Goal: Check status: Check status

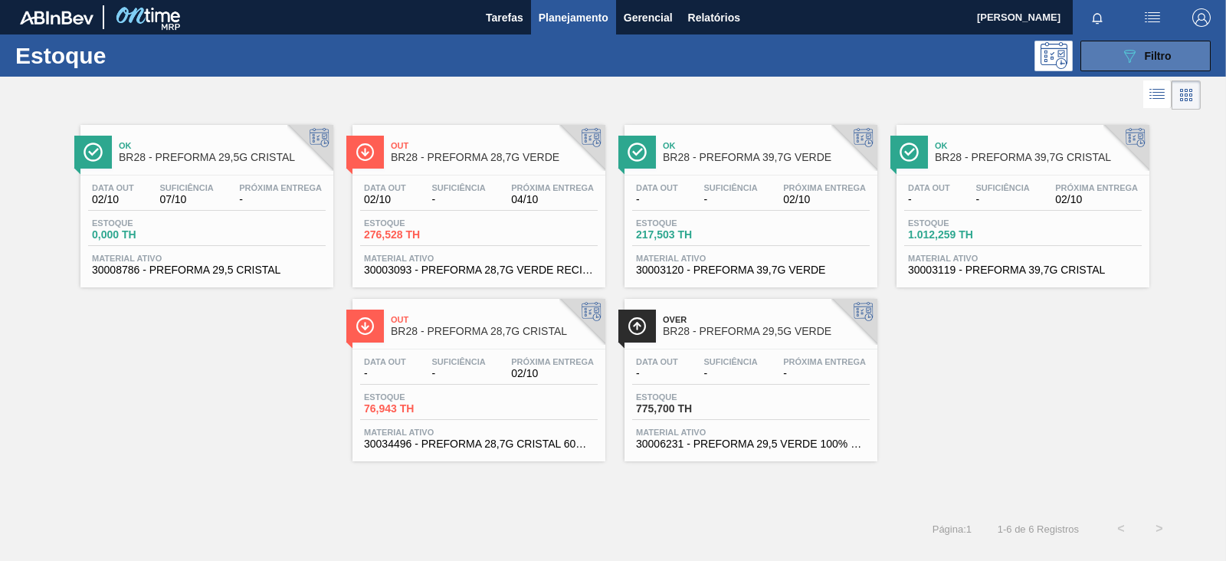
scroll to position [136, 0]
click at [1124, 63] on icon "089F7B8B-B2A5-4AFE-B5C0-19BA573D28AC" at bounding box center [1129, 56] width 18 height 18
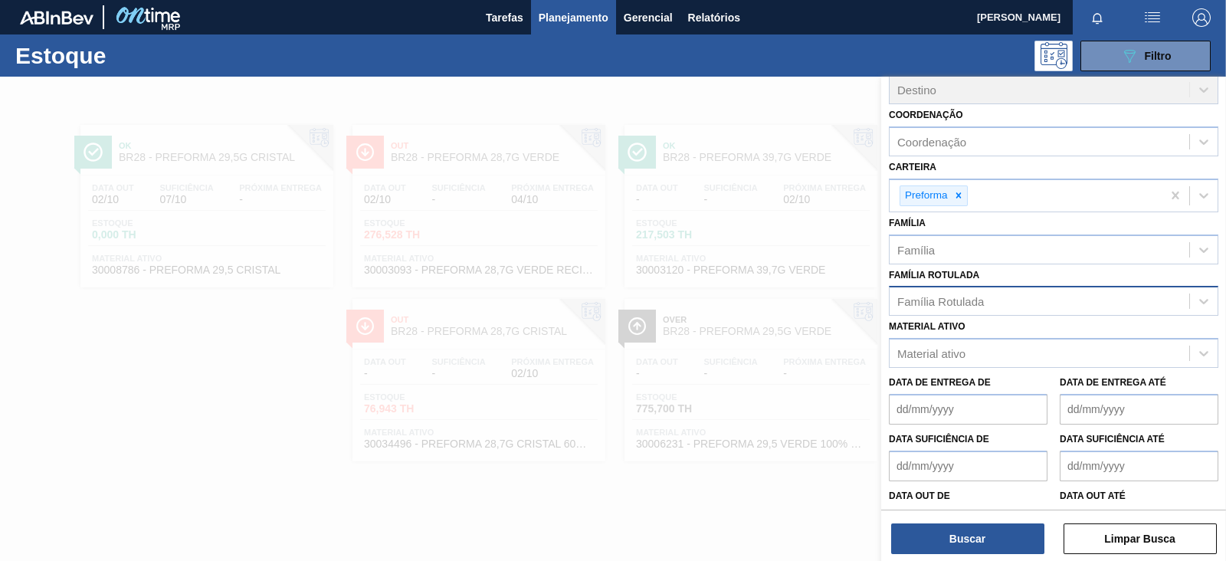
drag, startPoint x: 960, startPoint y: 198, endPoint x: 956, endPoint y: 287, distance: 88.2
click at [959, 197] on icon at bounding box center [958, 195] width 11 height 11
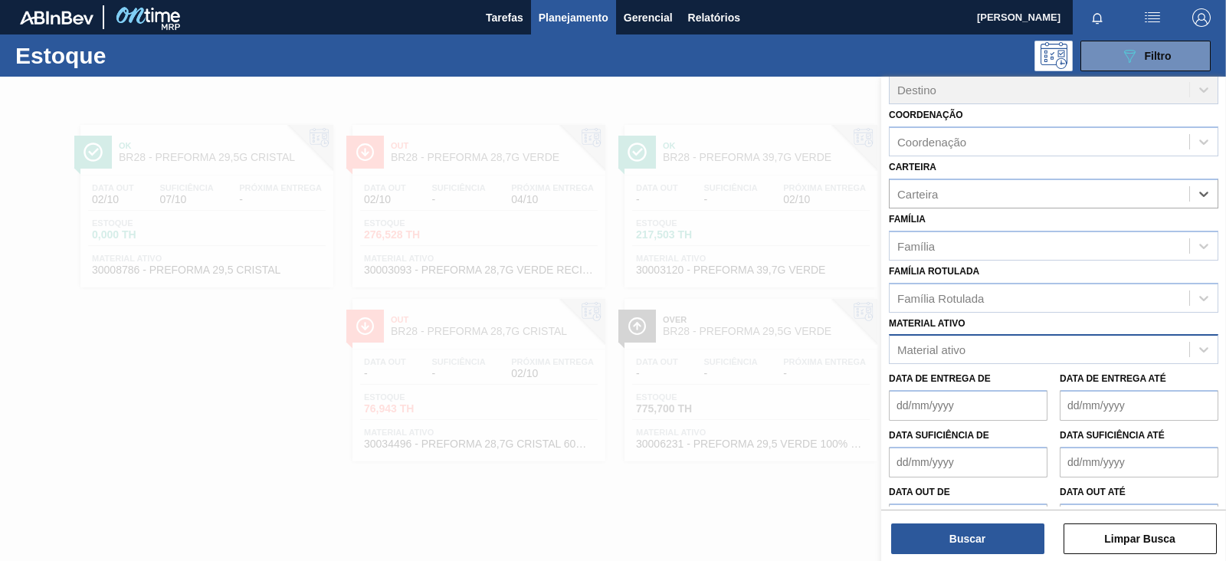
paste input "30012546"
type input "30012546"
drag, startPoint x: 955, startPoint y: 179, endPoint x: 838, endPoint y: 193, distance: 117.3
click at [881, 193] on div "Status do Estoque Status do Estoque Origem Origem Destino Destino Coordenação C…" at bounding box center [1053, 357] width 345 height 561
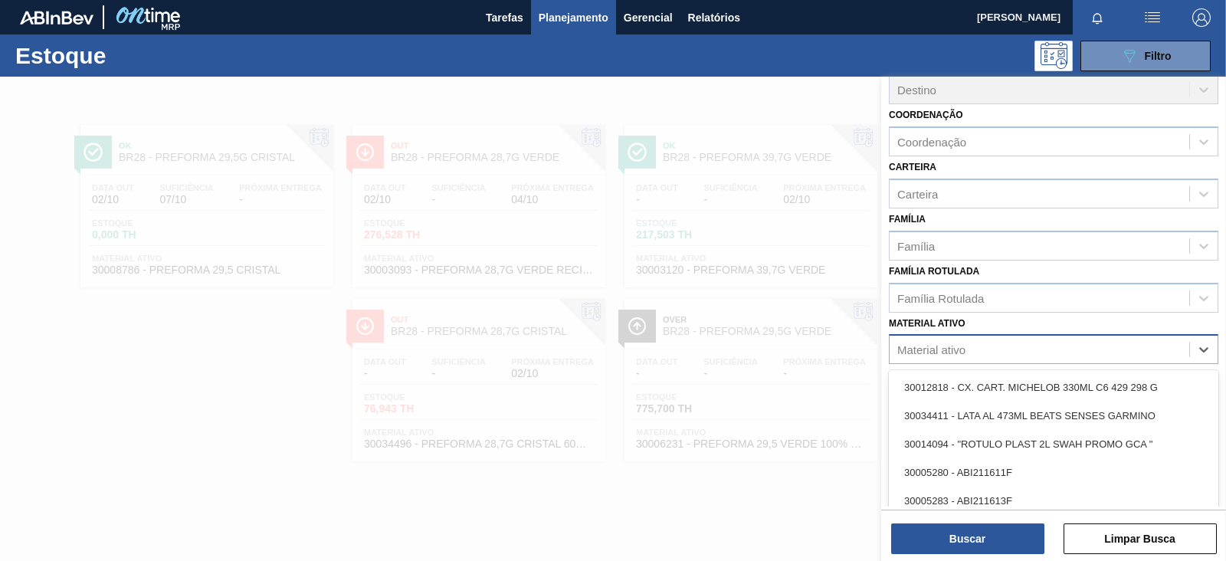
click at [935, 343] on div "Material ativo" at bounding box center [931, 349] width 68 height 13
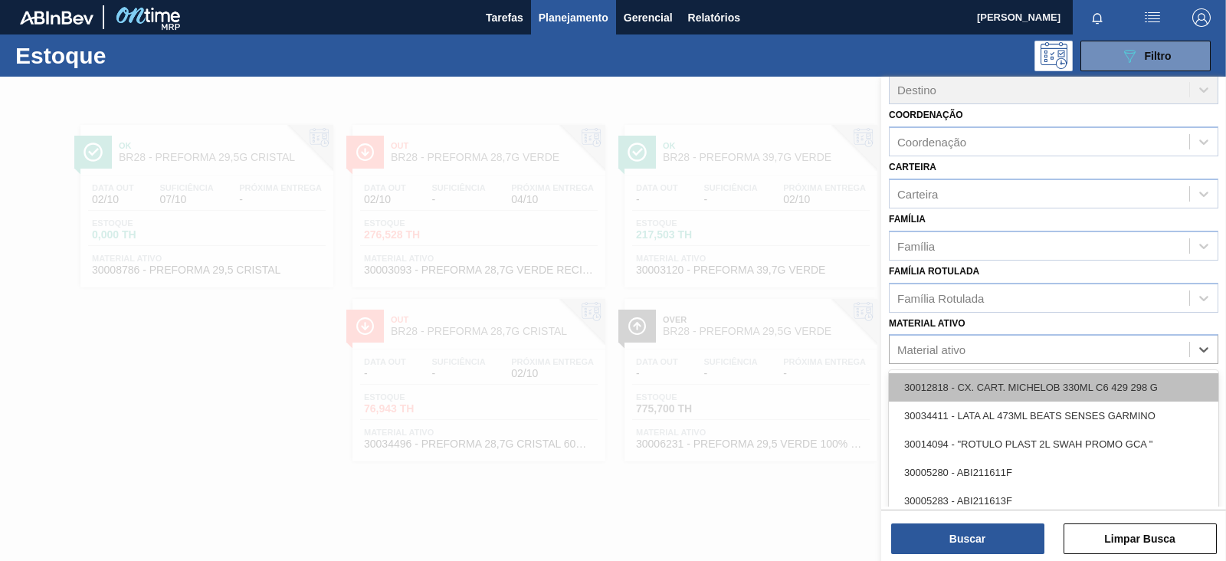
paste ativo "30012546"
type ativo "30012546"
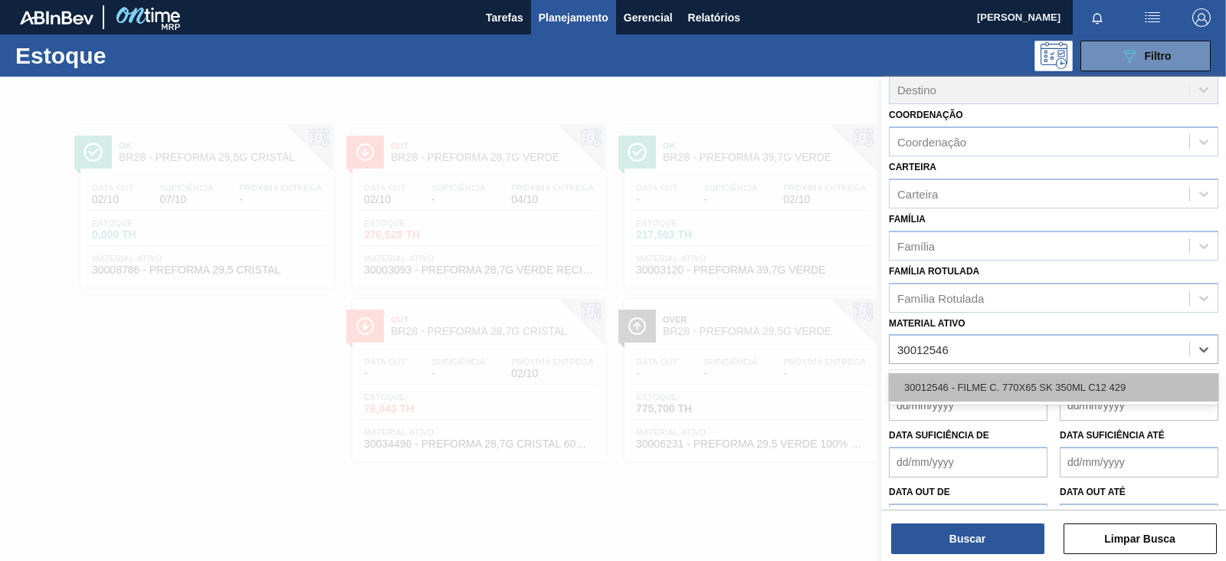
click at [959, 387] on div "30012546 - FILME C. 770X65 SK 350ML C12 429" at bounding box center [1053, 387] width 329 height 28
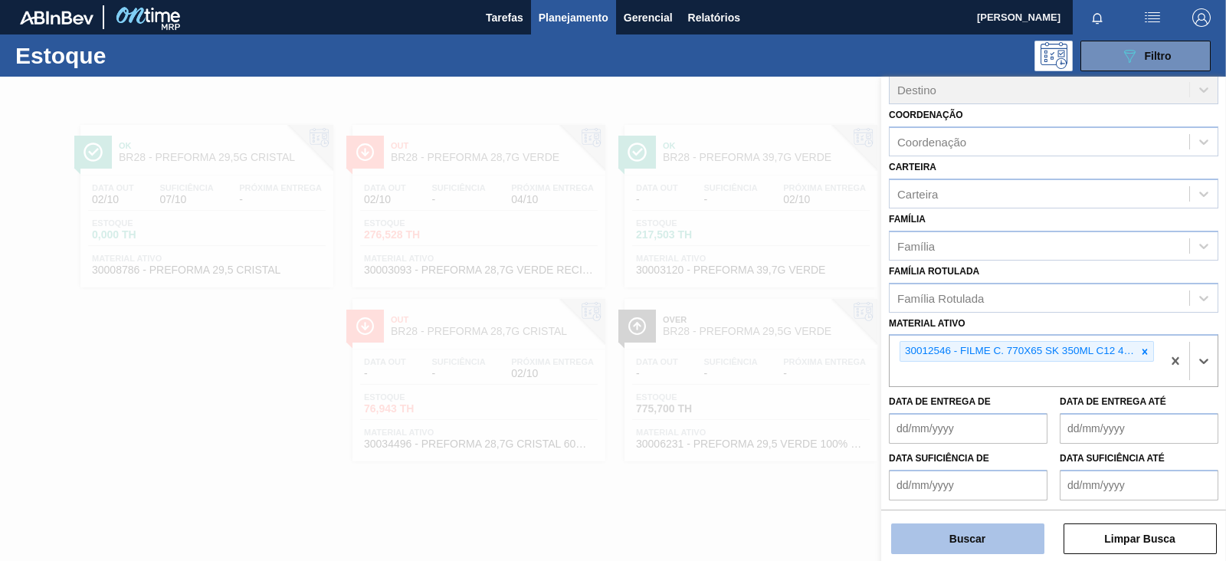
drag, startPoint x: 958, startPoint y: 554, endPoint x: 958, endPoint y: 539, distance: 14.6
click at [958, 553] on div "Status do Estoque Status do Estoque Origem Origem Destino Destino Coordenação C…" at bounding box center [1053, 320] width 345 height 487
click at [958, 539] on button "Buscar" at bounding box center [967, 538] width 153 height 31
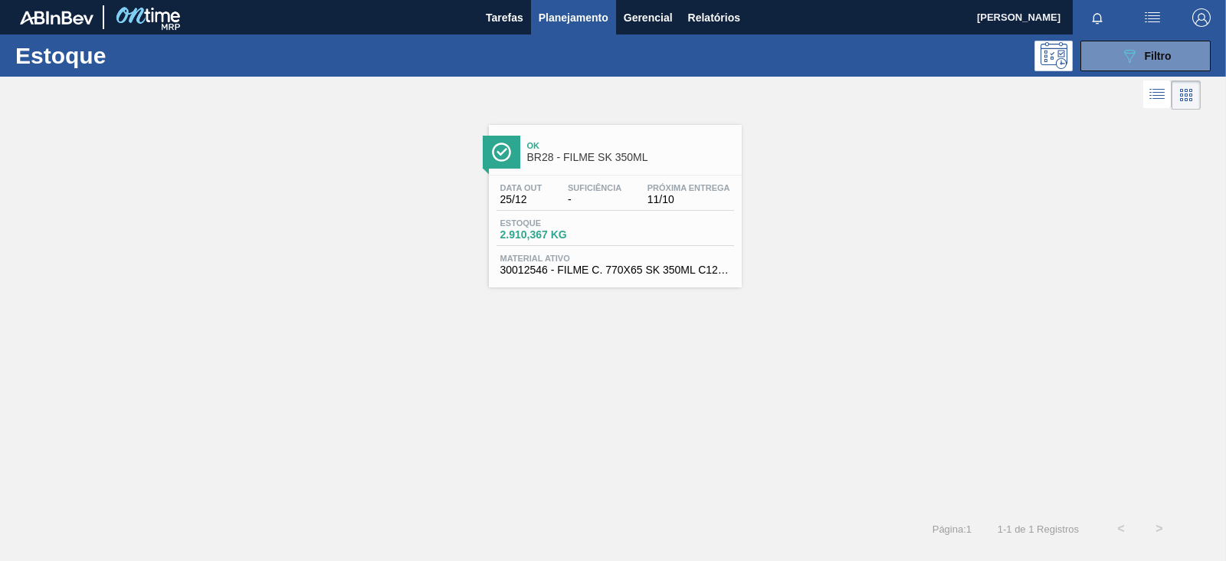
click at [578, 192] on span "Suficiência" at bounding box center [595, 187] width 54 height 9
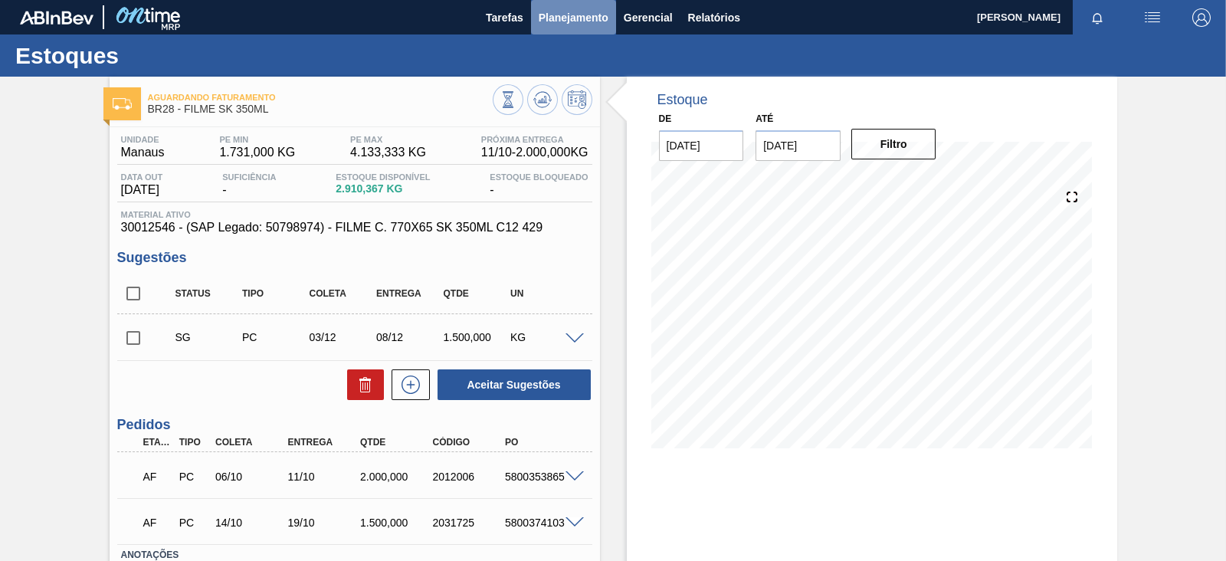
click at [568, 24] on span "Planejamento" at bounding box center [574, 17] width 70 height 18
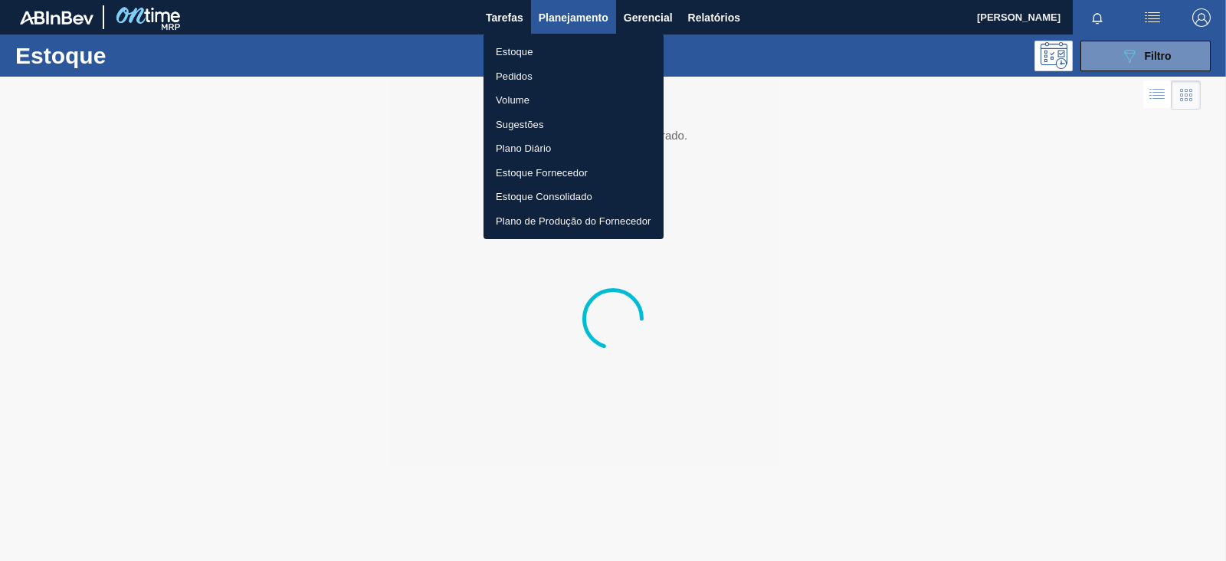
click at [1109, 46] on div at bounding box center [613, 280] width 1226 height 561
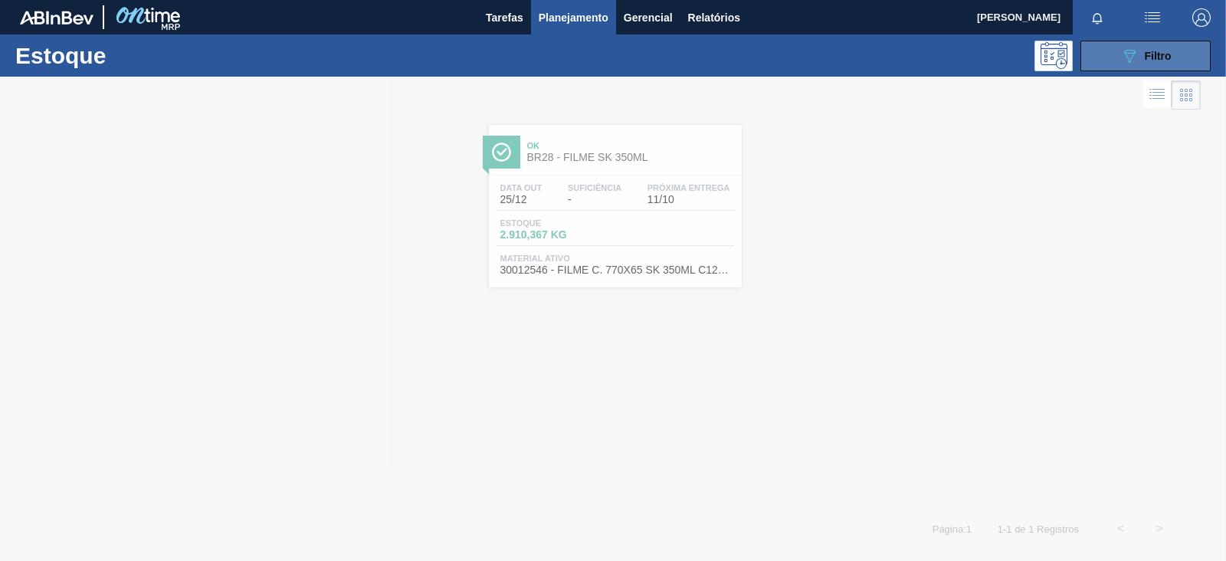
click at [1107, 51] on button "089F7B8B-B2A5-4AFE-B5C0-19BA573D28AC Filtro" at bounding box center [1145, 56] width 130 height 31
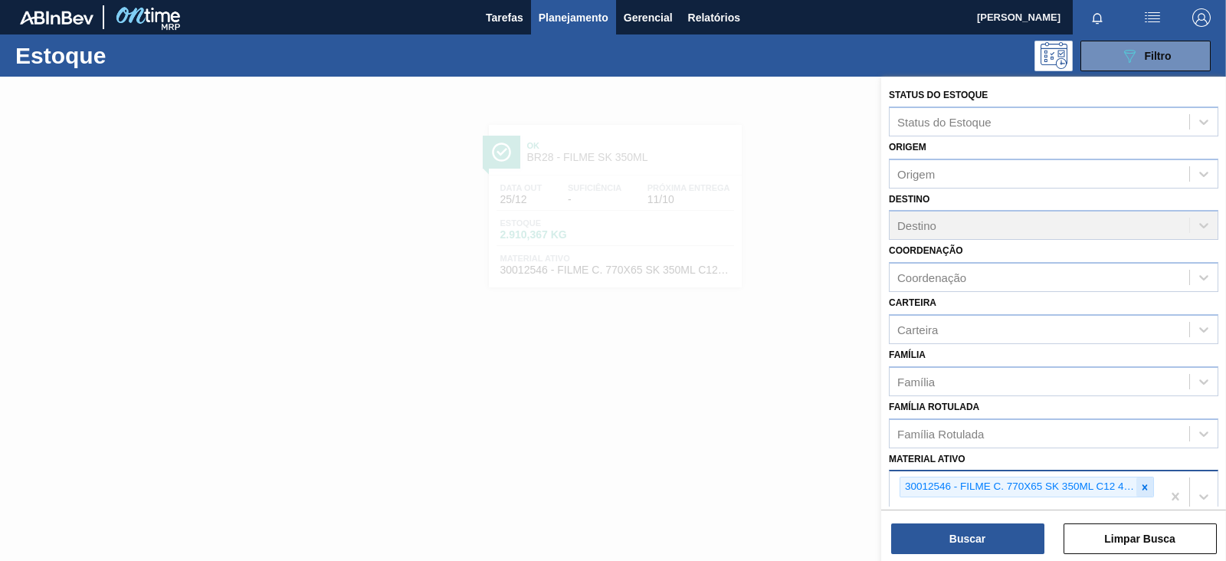
click at [1145, 487] on icon at bounding box center [1144, 487] width 11 height 11
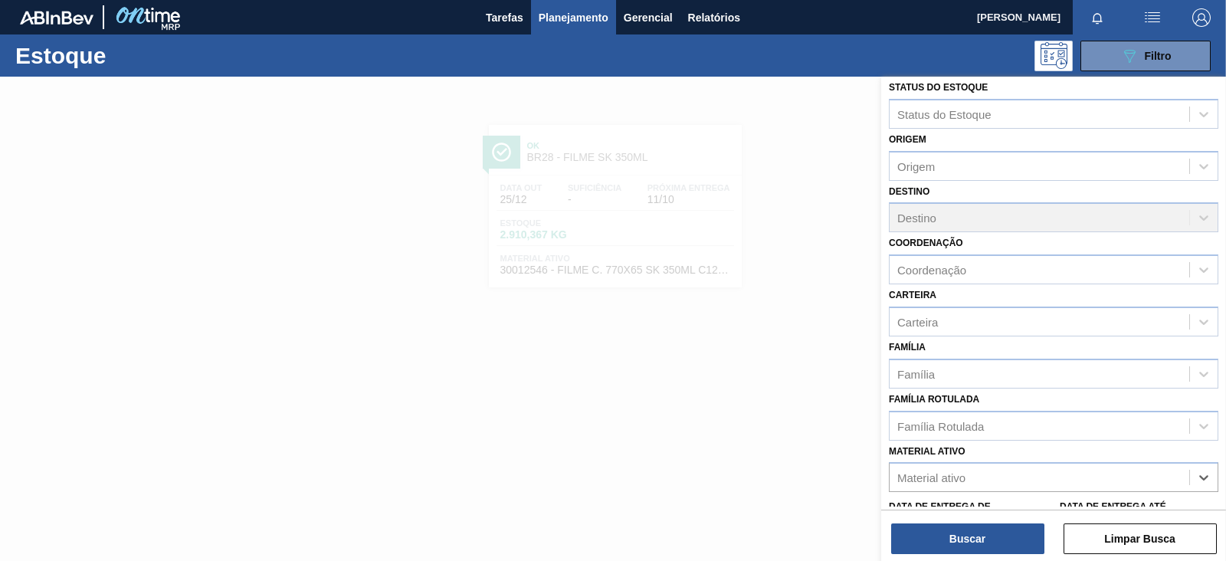
paste ativo "30009359"
type ativo "30009359"
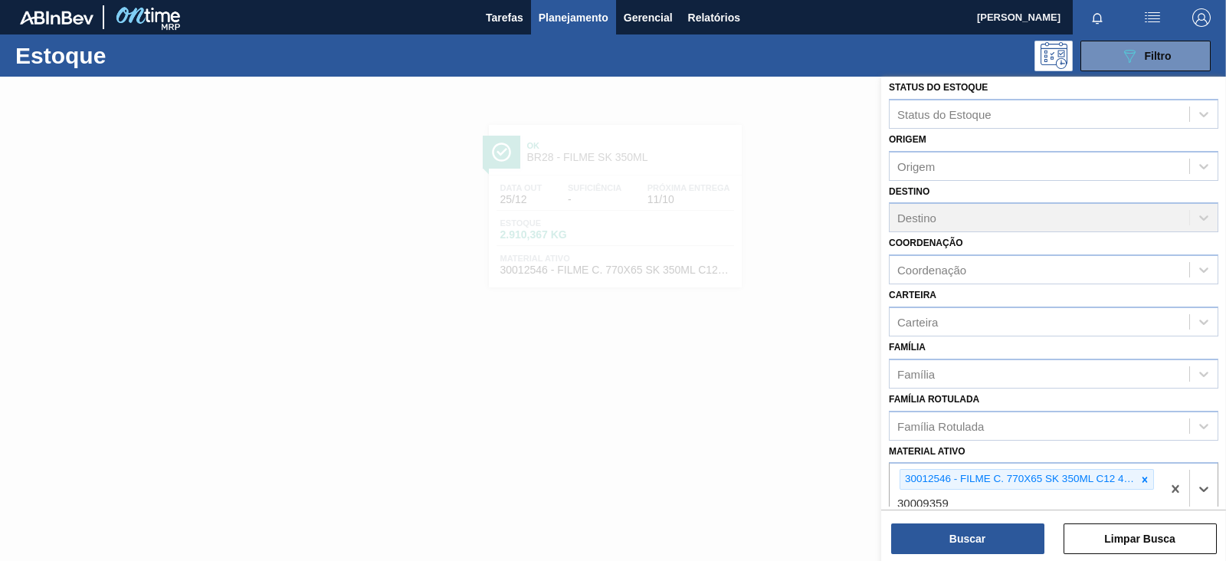
scroll to position [191, 0]
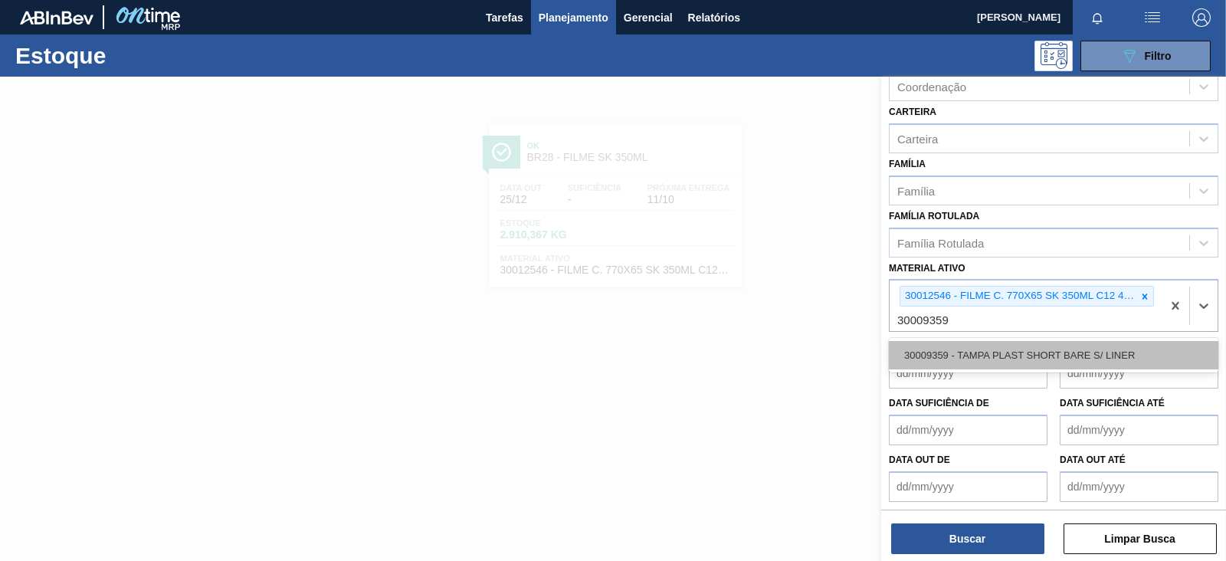
click at [1011, 352] on div "30009359 - TAMPA PLAST SHORT BARE S/ LINER" at bounding box center [1053, 355] width 329 height 28
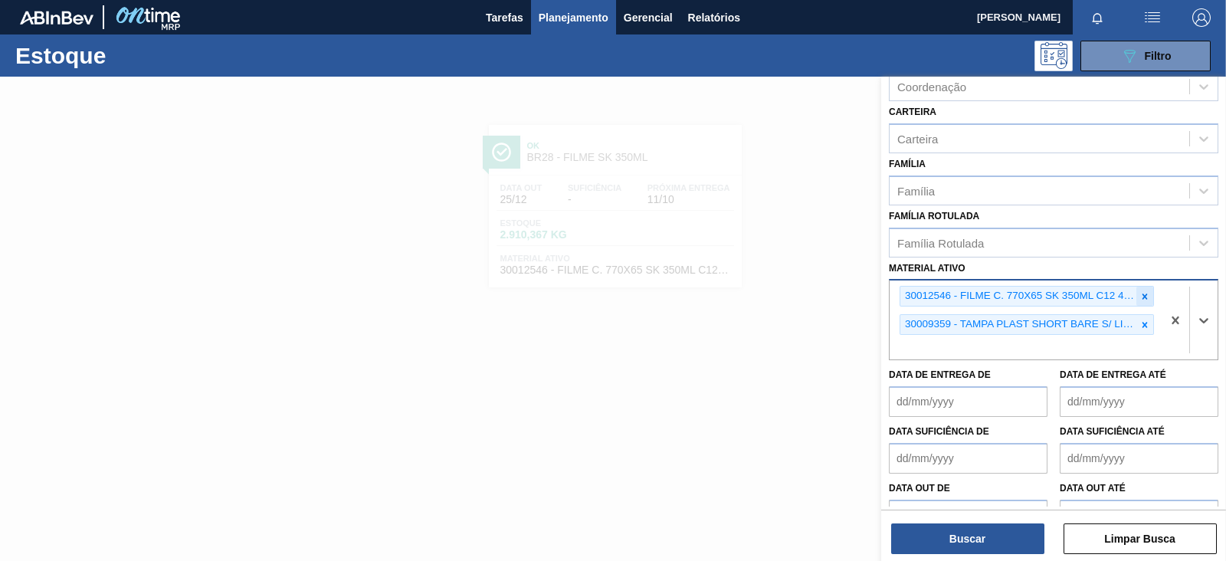
click at [1146, 292] on icon at bounding box center [1144, 296] width 11 height 11
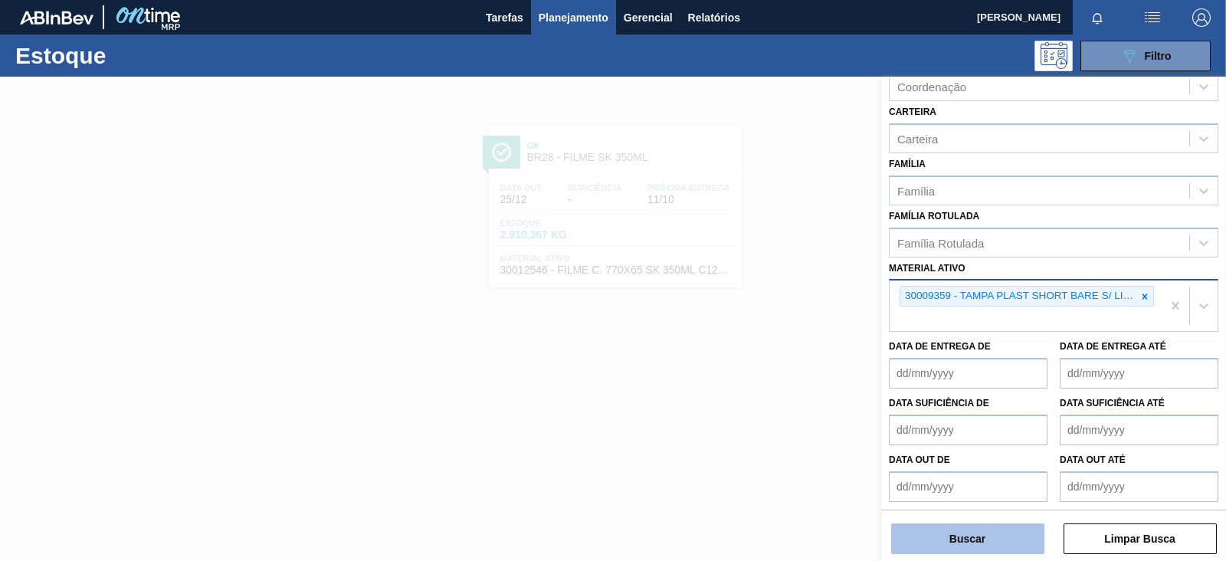
click at [942, 542] on button "Buscar" at bounding box center [967, 538] width 153 height 31
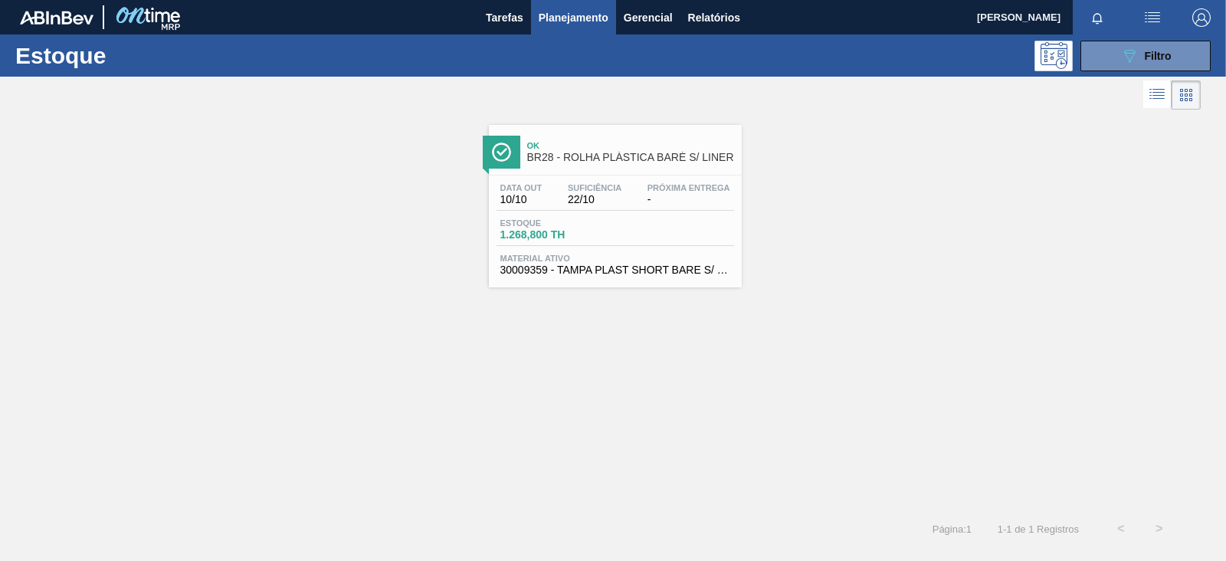
click at [555, 208] on div "Data [DATE] Suficiência 22/10 Próxima Entrega -" at bounding box center [614, 197] width 237 height 28
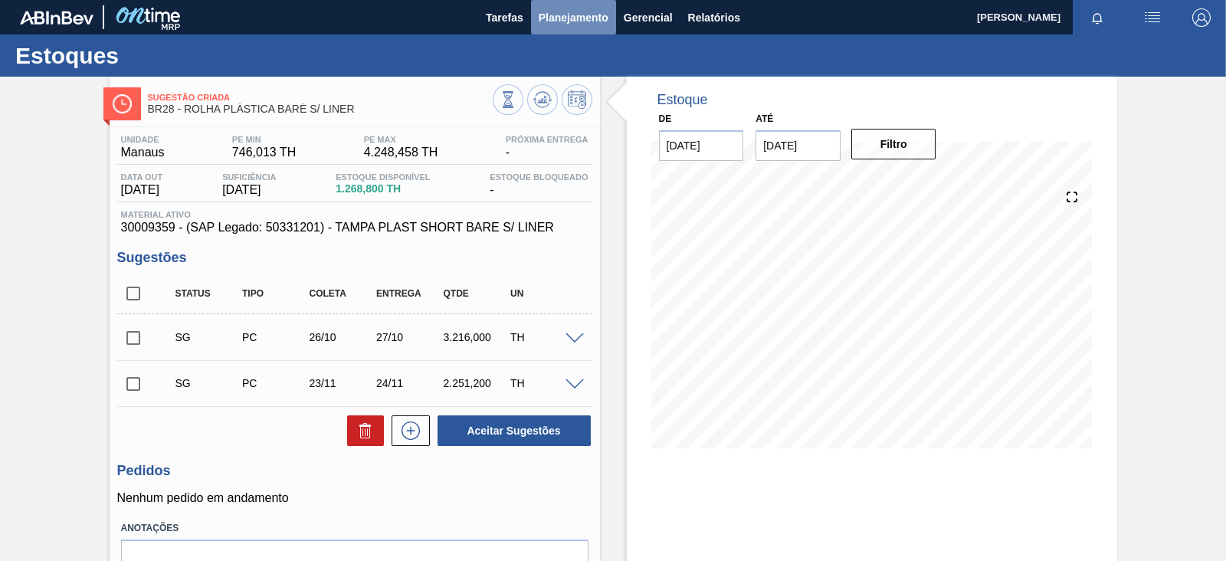
click at [560, 25] on span "Planejamento" at bounding box center [574, 17] width 70 height 18
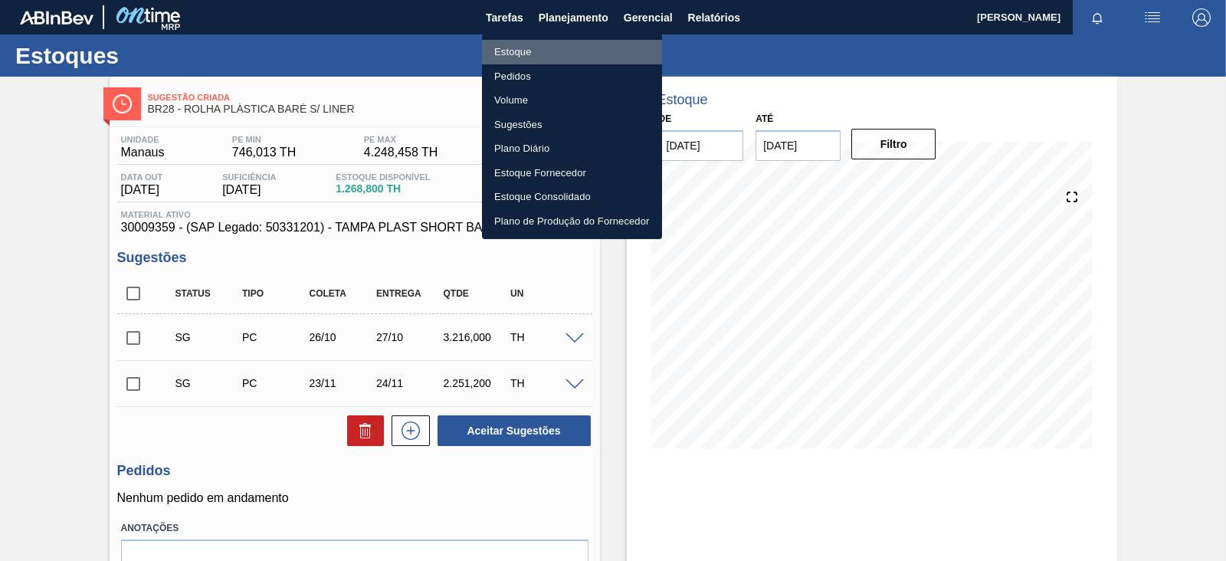
click at [546, 56] on li "Estoque" at bounding box center [572, 52] width 180 height 25
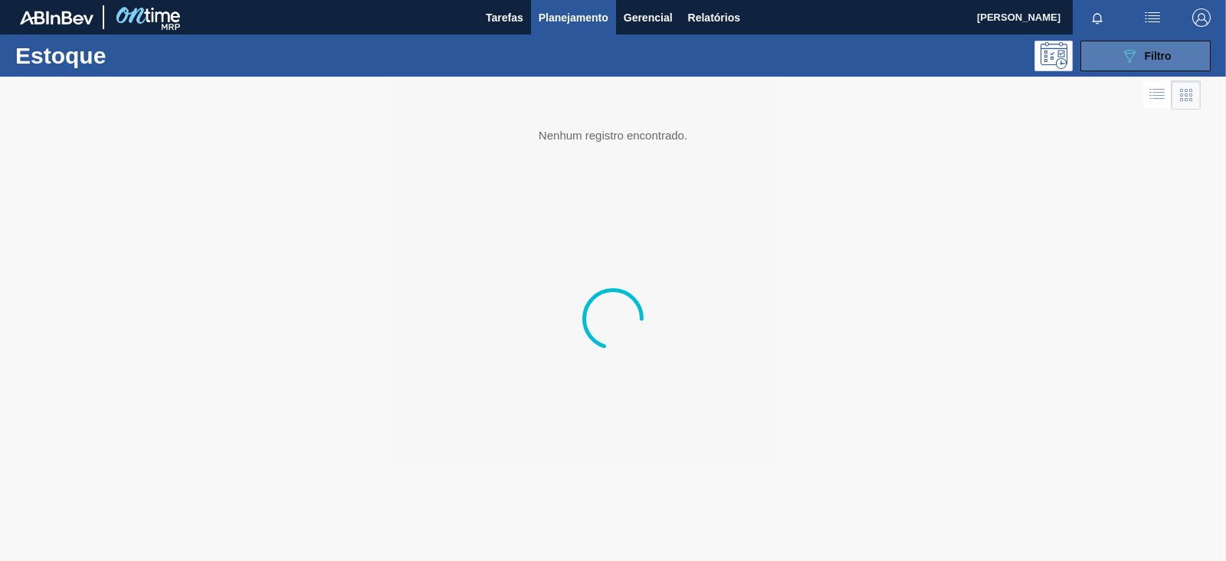
click at [1124, 57] on icon "089F7B8B-B2A5-4AFE-B5C0-19BA573D28AC" at bounding box center [1129, 56] width 18 height 18
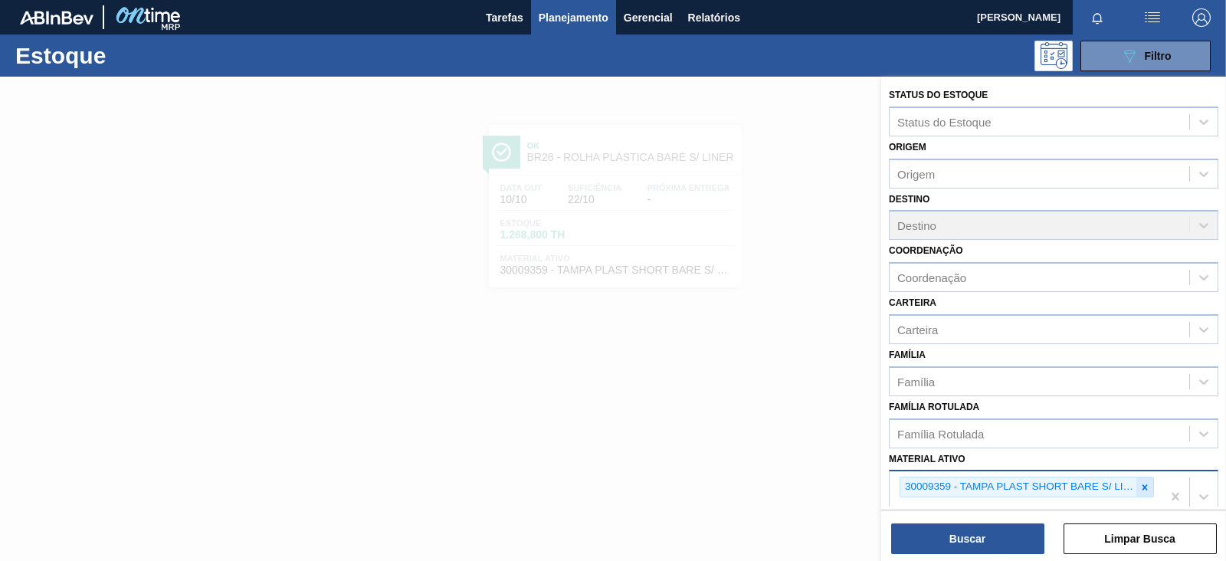
click at [1142, 485] on icon at bounding box center [1144, 486] width 5 height 5
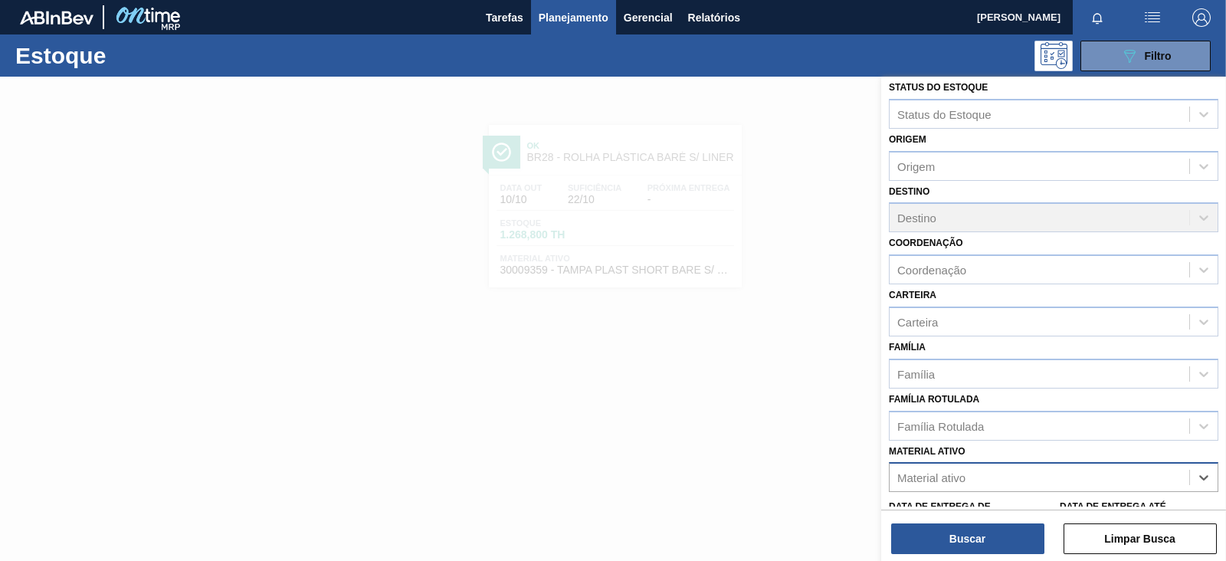
paste ativo "30003188"
type ativo "30003188"
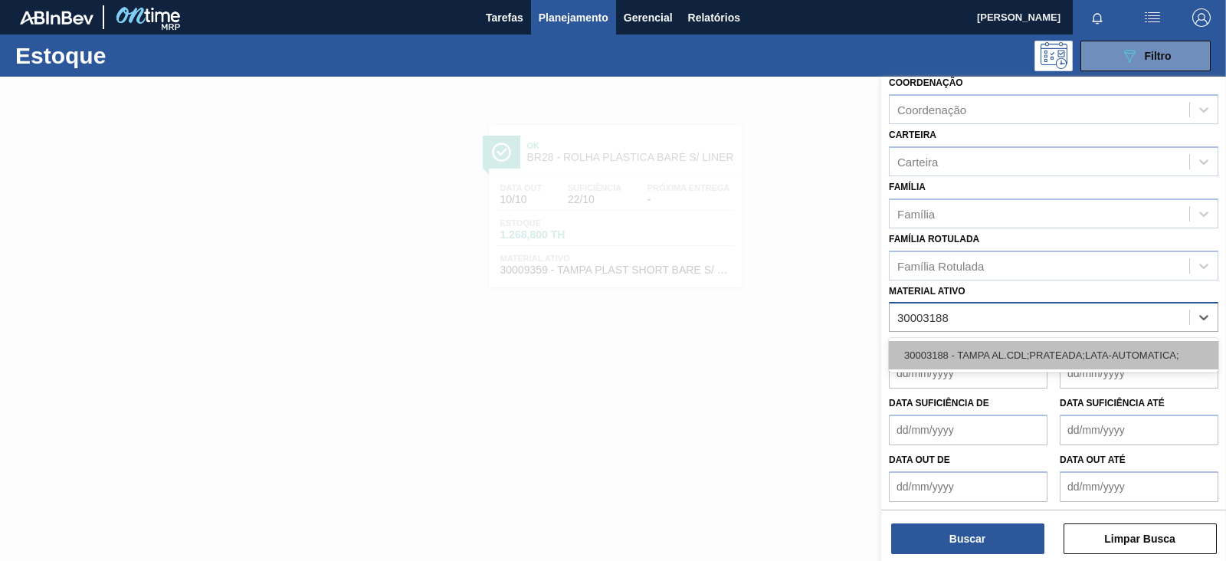
click at [1028, 348] on div "30003188 - TAMPA AL.CDL;PRATEADA;LATA-AUTOMATICA;" at bounding box center [1053, 355] width 329 height 28
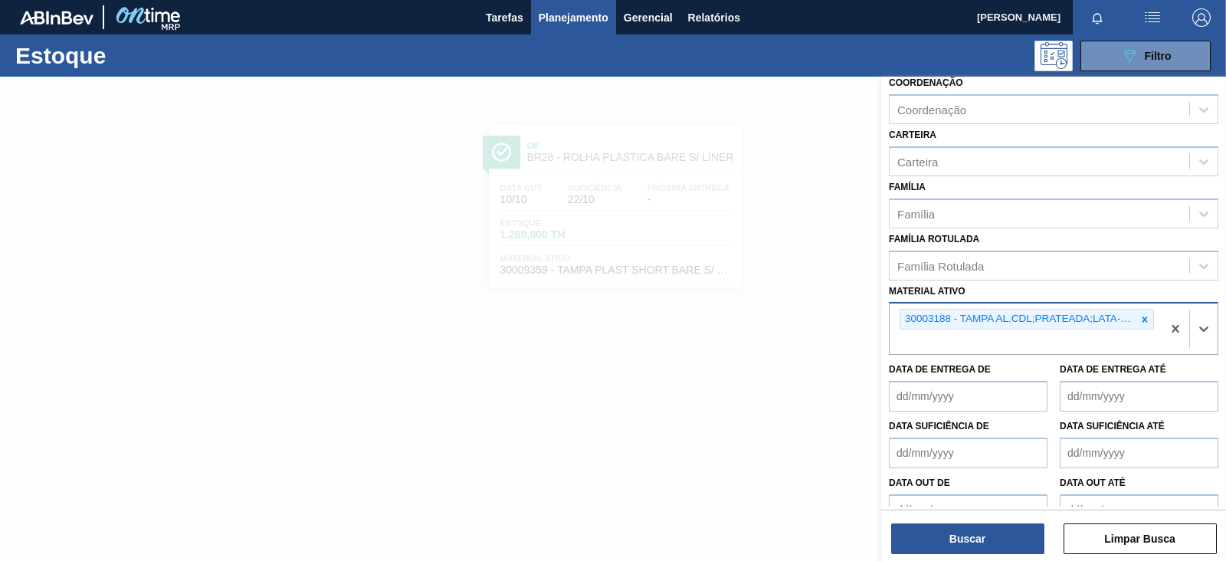
click at [986, 516] on div "Buscar Limpar Busca" at bounding box center [1053, 530] width 345 height 43
click at [981, 532] on button "Buscar" at bounding box center [967, 538] width 153 height 31
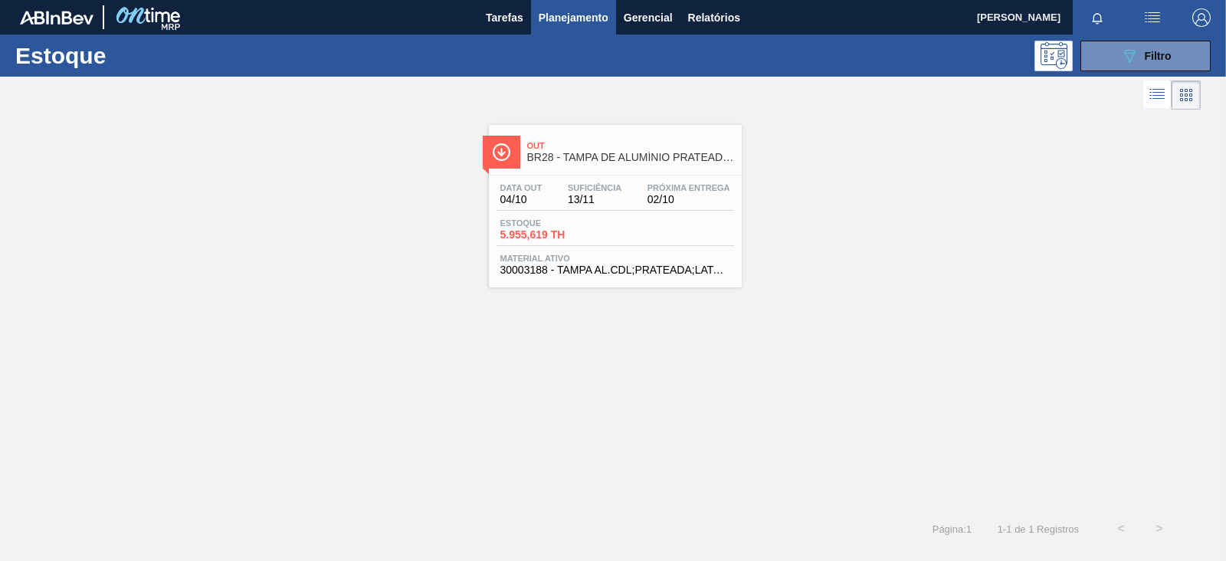
click at [562, 208] on div "Data [DATE] Suficiência 13/11 Próxima Entrega 02/10" at bounding box center [614, 197] width 237 height 28
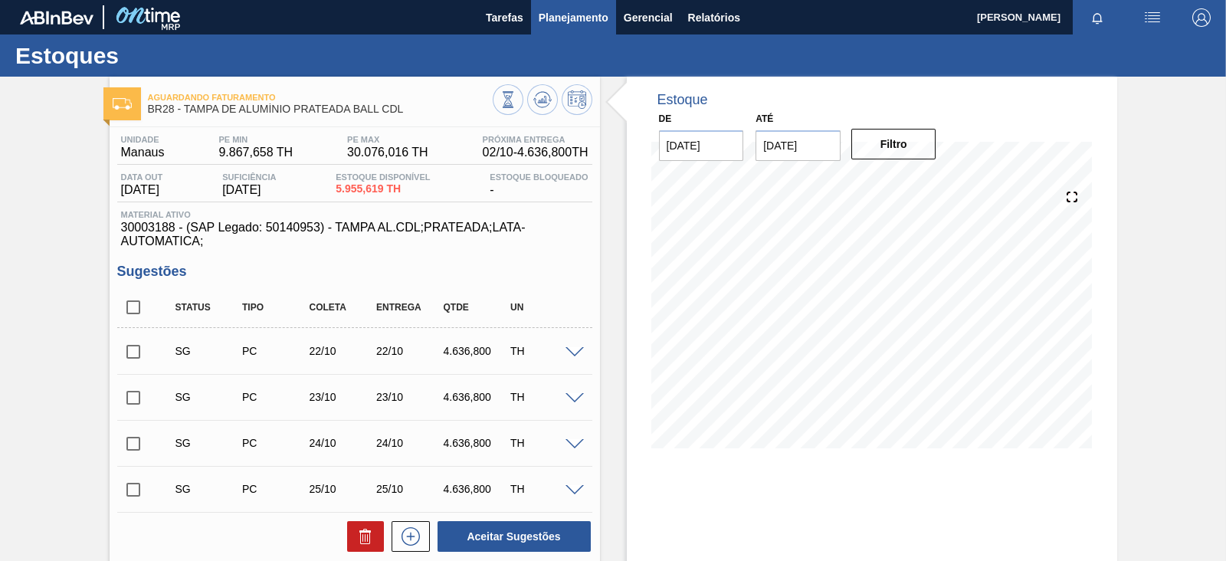
click at [549, 10] on span "Planejamento" at bounding box center [574, 17] width 70 height 18
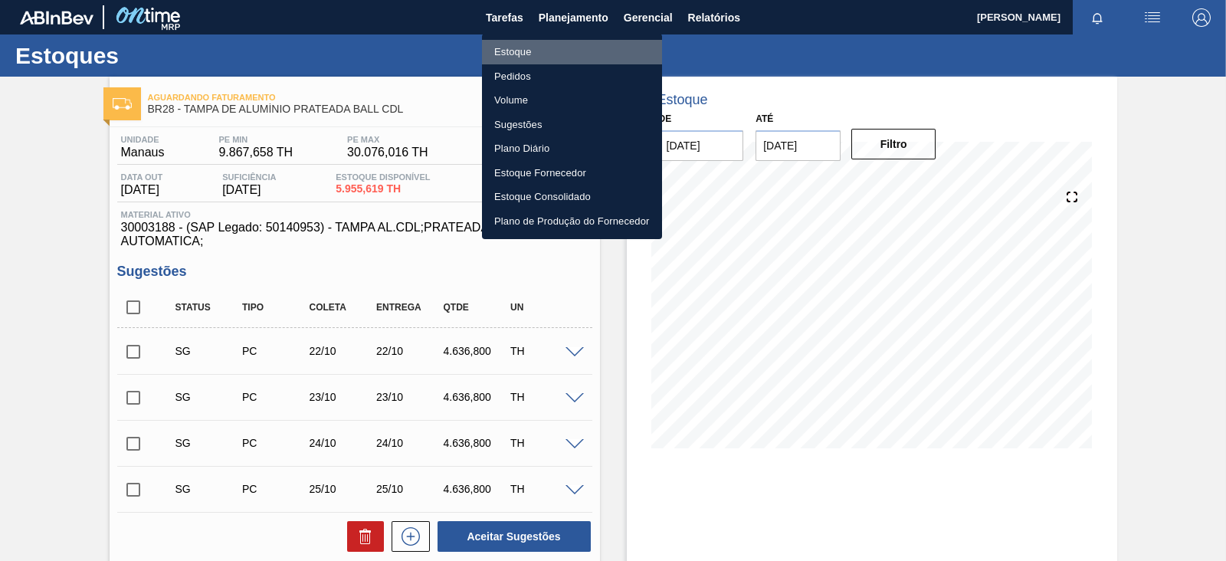
click at [531, 49] on li "Estoque" at bounding box center [572, 52] width 180 height 25
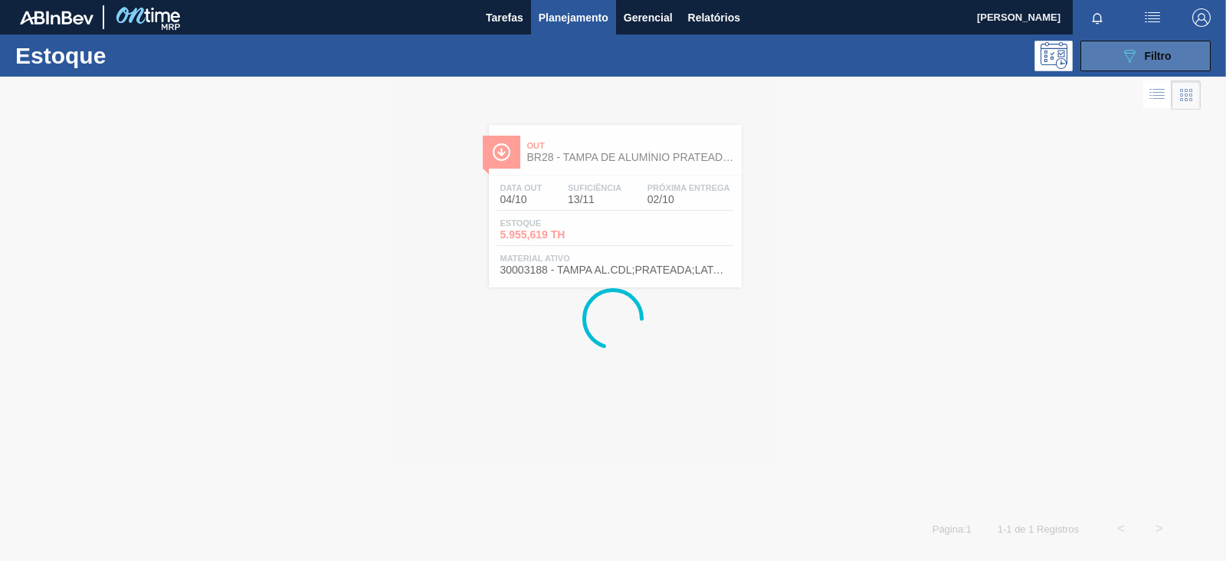
click at [1133, 51] on icon at bounding box center [1129, 56] width 11 height 13
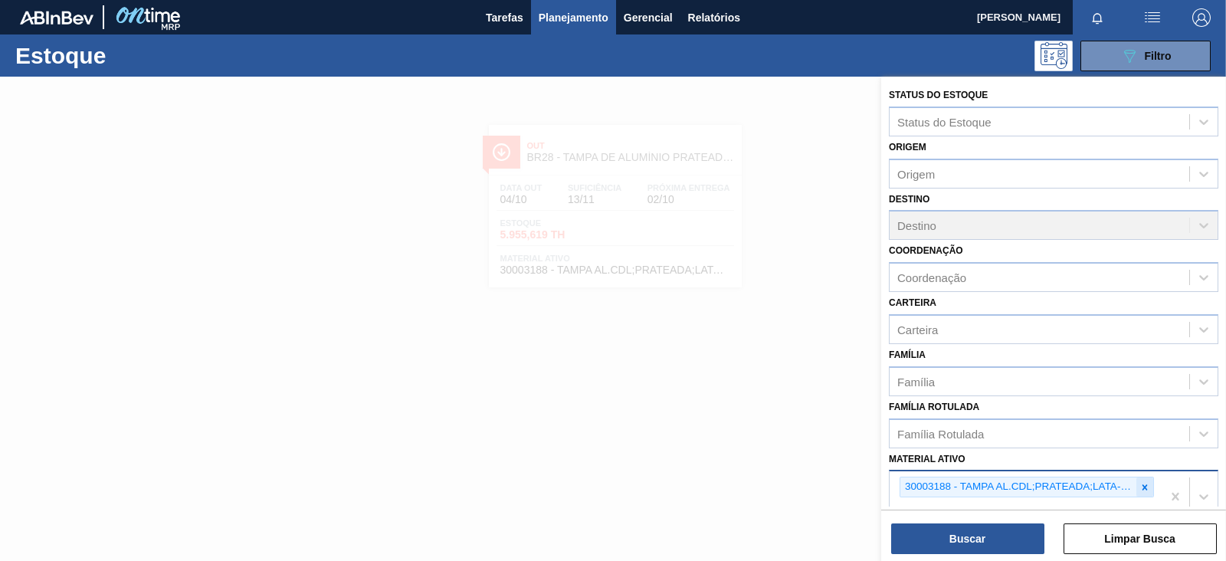
click at [1148, 491] on div at bounding box center [1144, 486] width 17 height 19
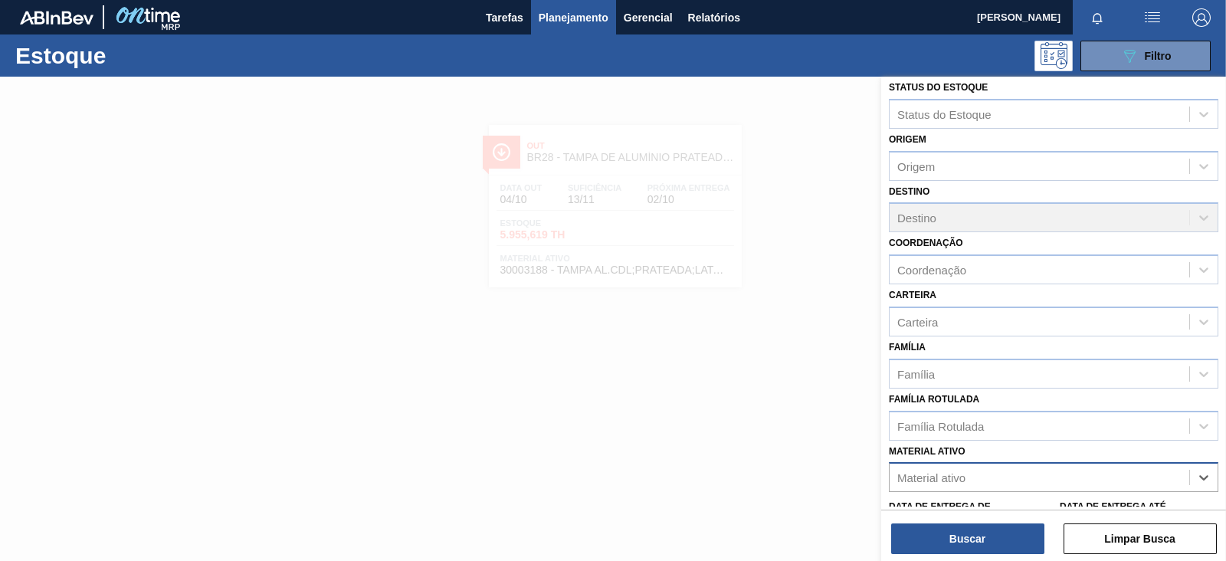
paste ativo "30003623"
type ativo "30003623"
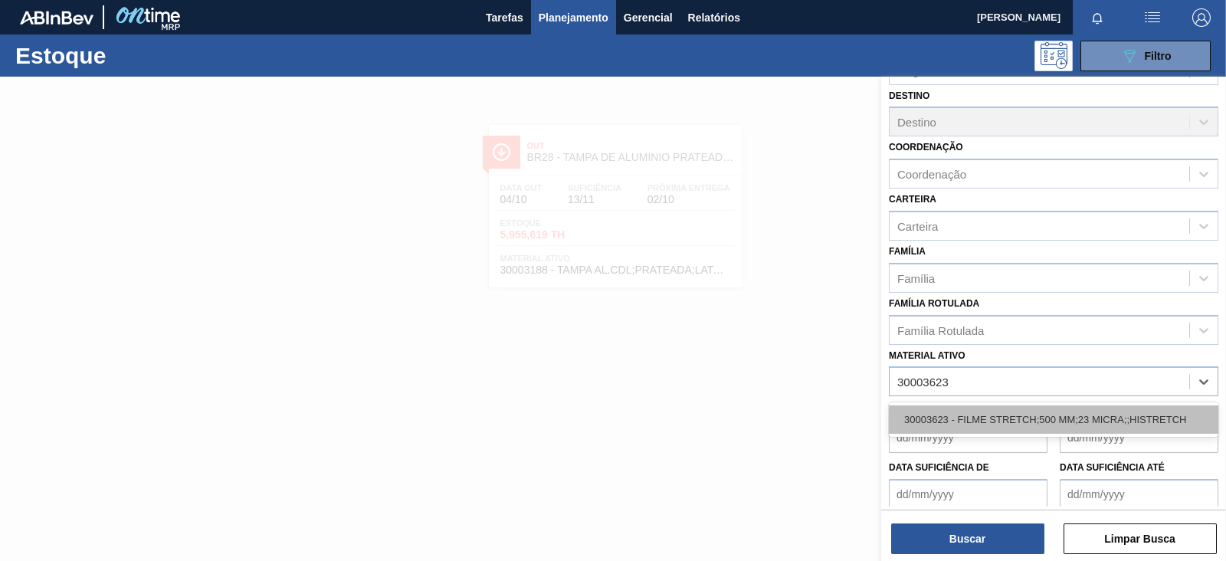
click at [1004, 405] on div "30003623 - FILME STRETCH;500 MM;23 MICRA;;HISTRETCH" at bounding box center [1053, 419] width 329 height 28
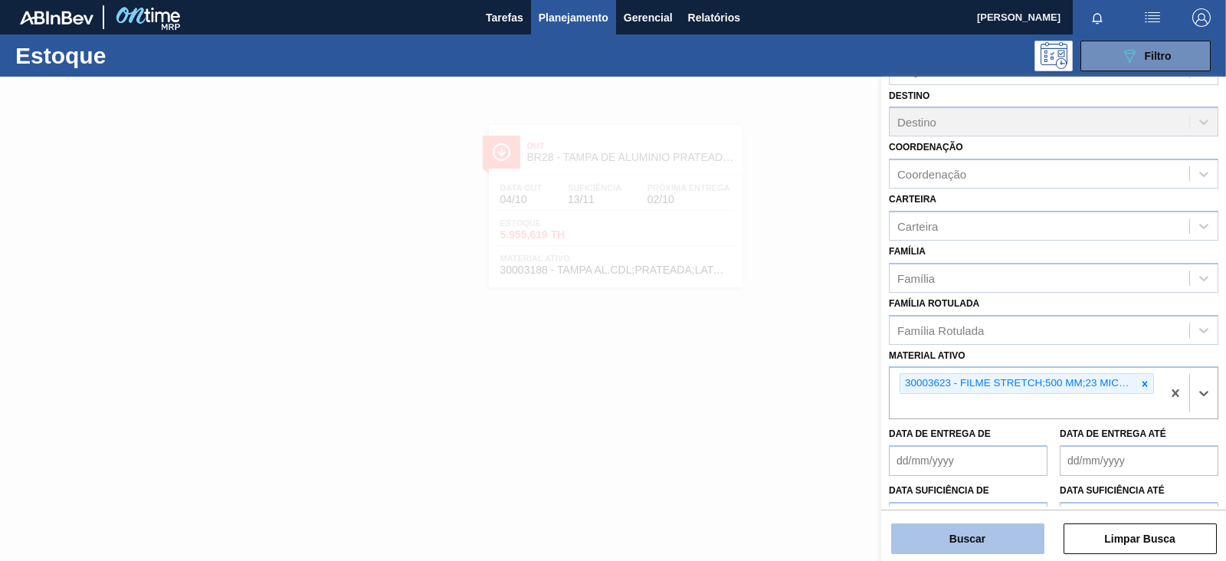
click at [965, 536] on button "Buscar" at bounding box center [967, 538] width 153 height 31
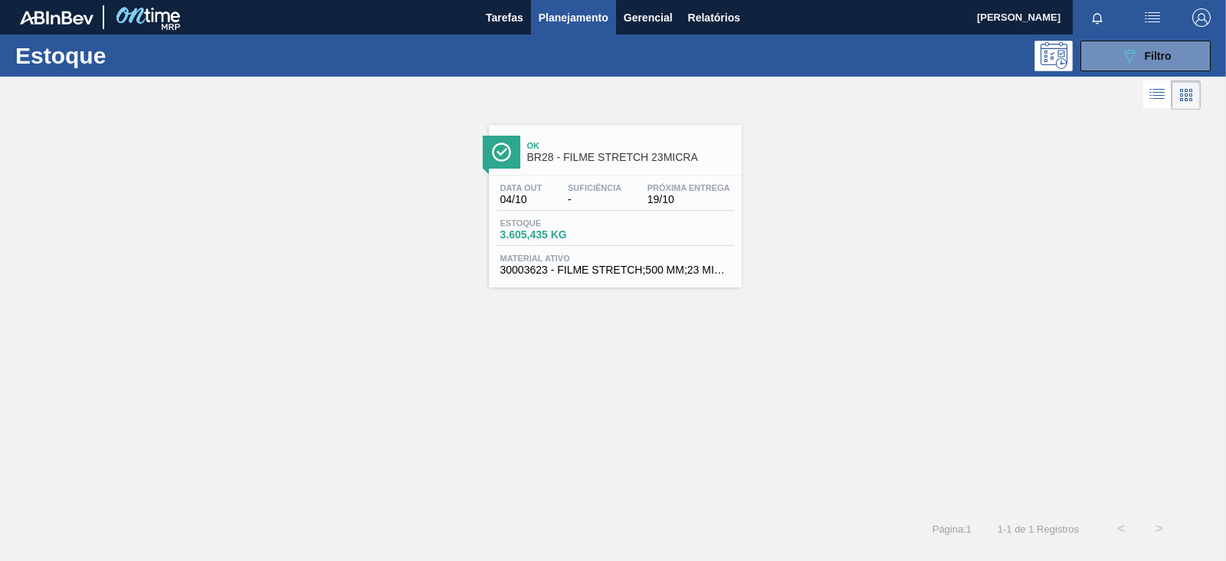
click at [587, 175] on div at bounding box center [615, 175] width 228 height 1
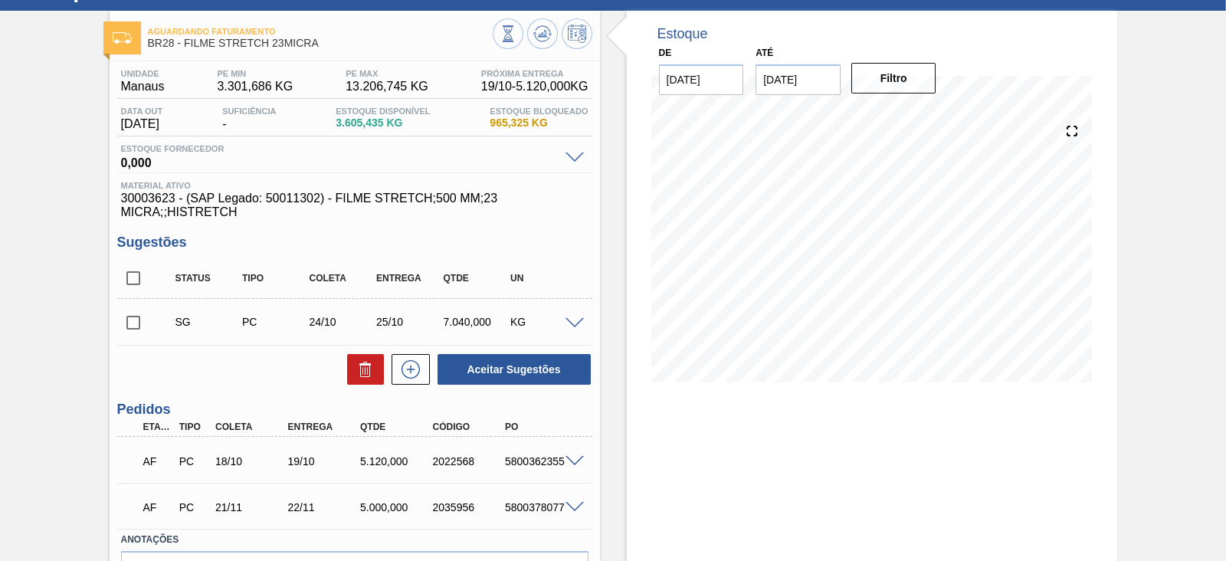
scroll to position [95, 0]
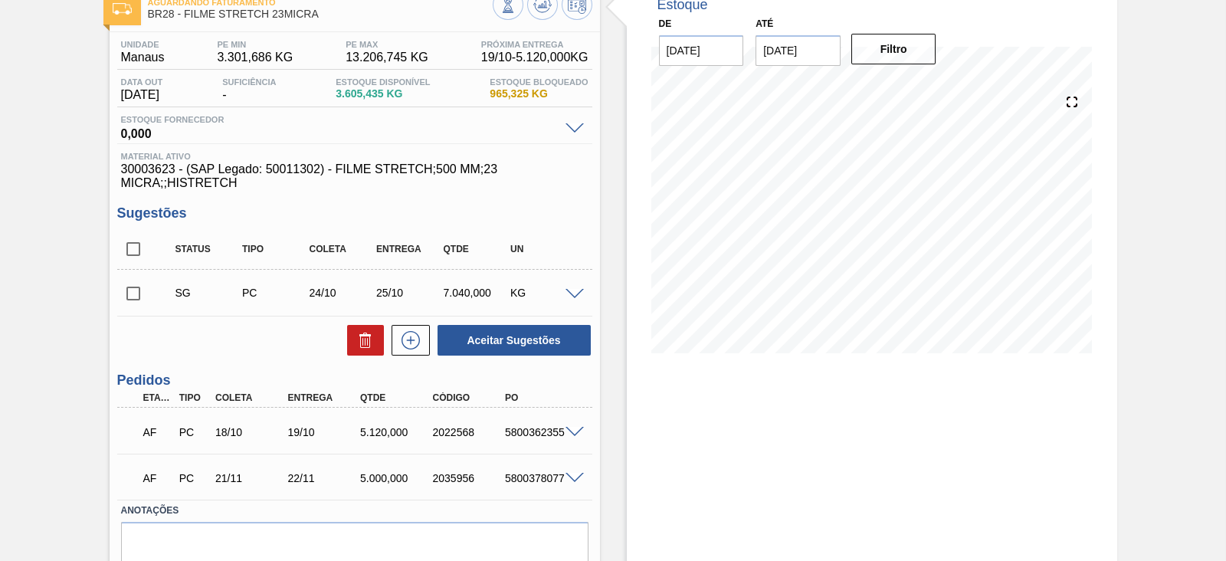
click at [522, 426] on div "AF PC 18/10 19/10 5.120,000 2022568 5800362355" at bounding box center [350, 430] width 434 height 31
copy div "5800362355"
